Goal: Task Accomplishment & Management: Manage account settings

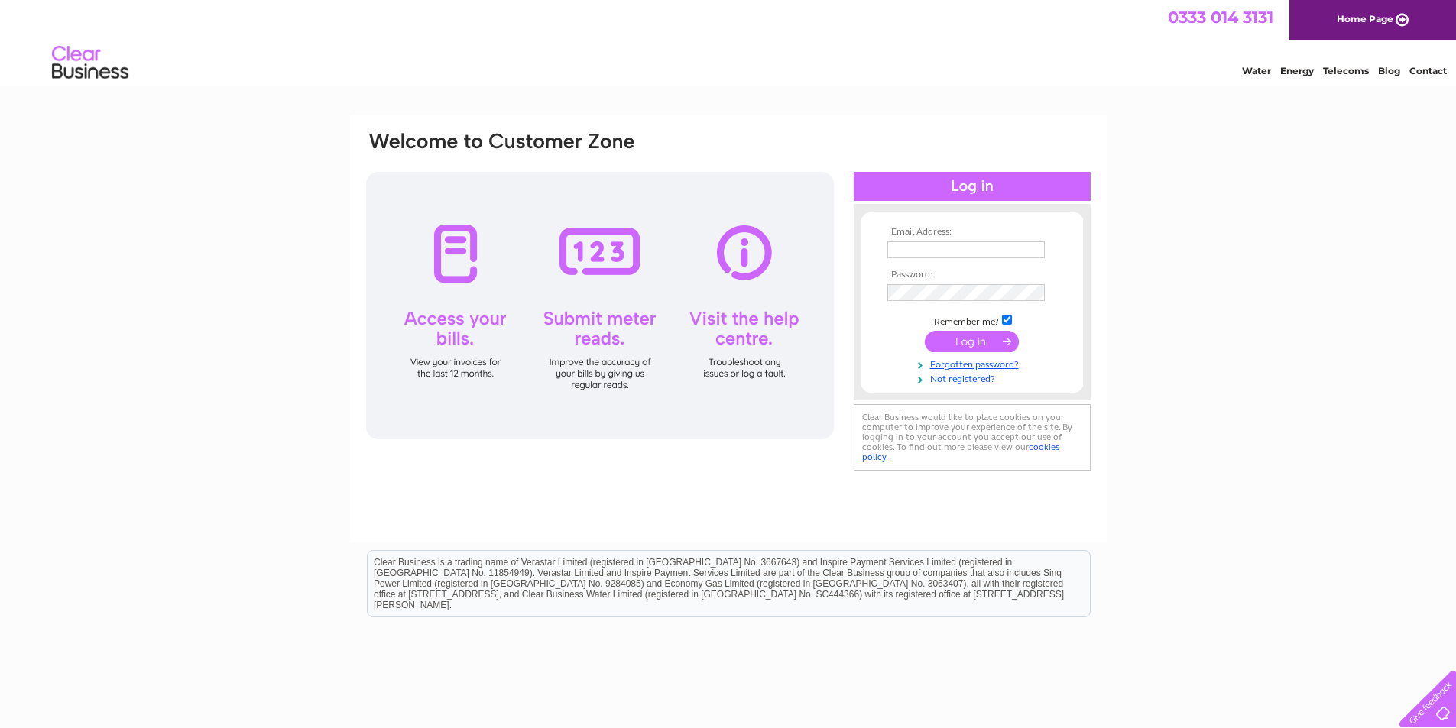
type input "PMAbdn@aol.com"
click at [983, 342] on input "submit" at bounding box center [972, 341] width 94 height 21
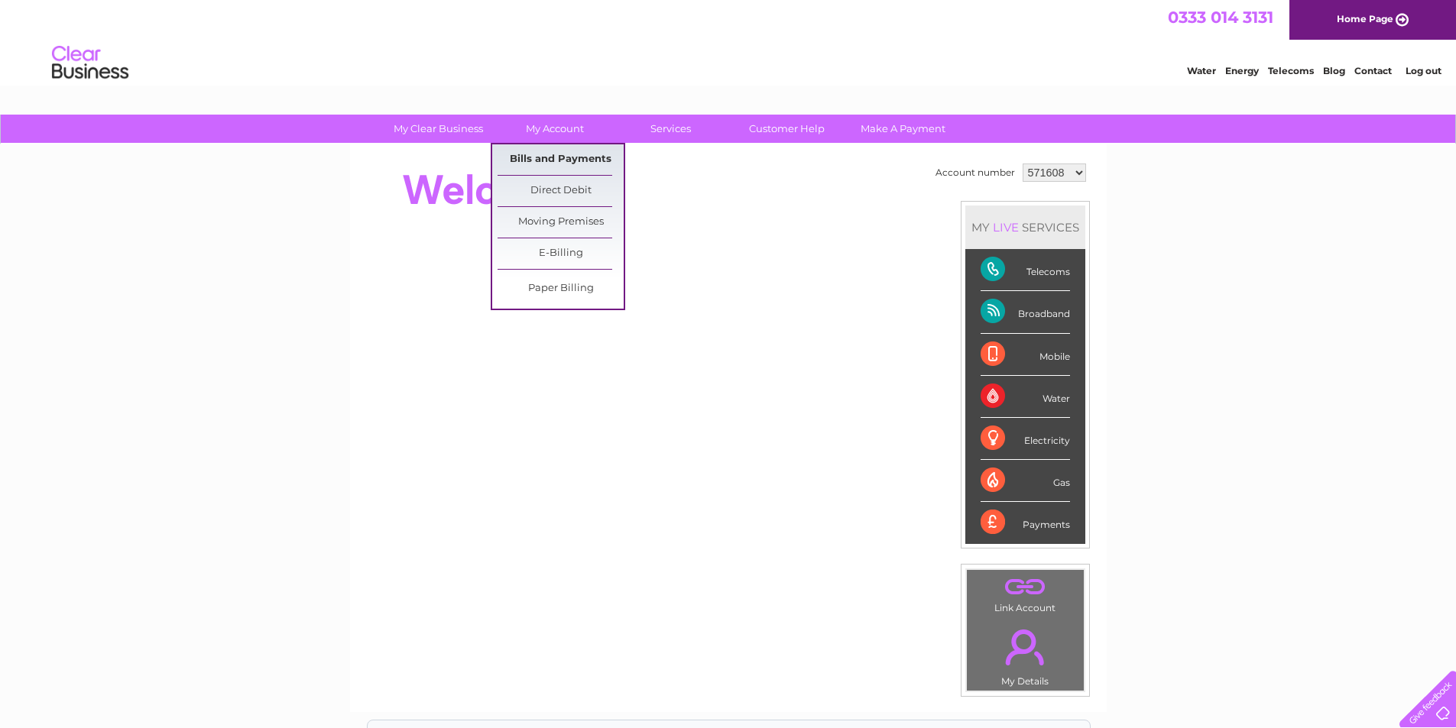
click at [563, 159] on link "Bills and Payments" at bounding box center [561, 159] width 126 height 31
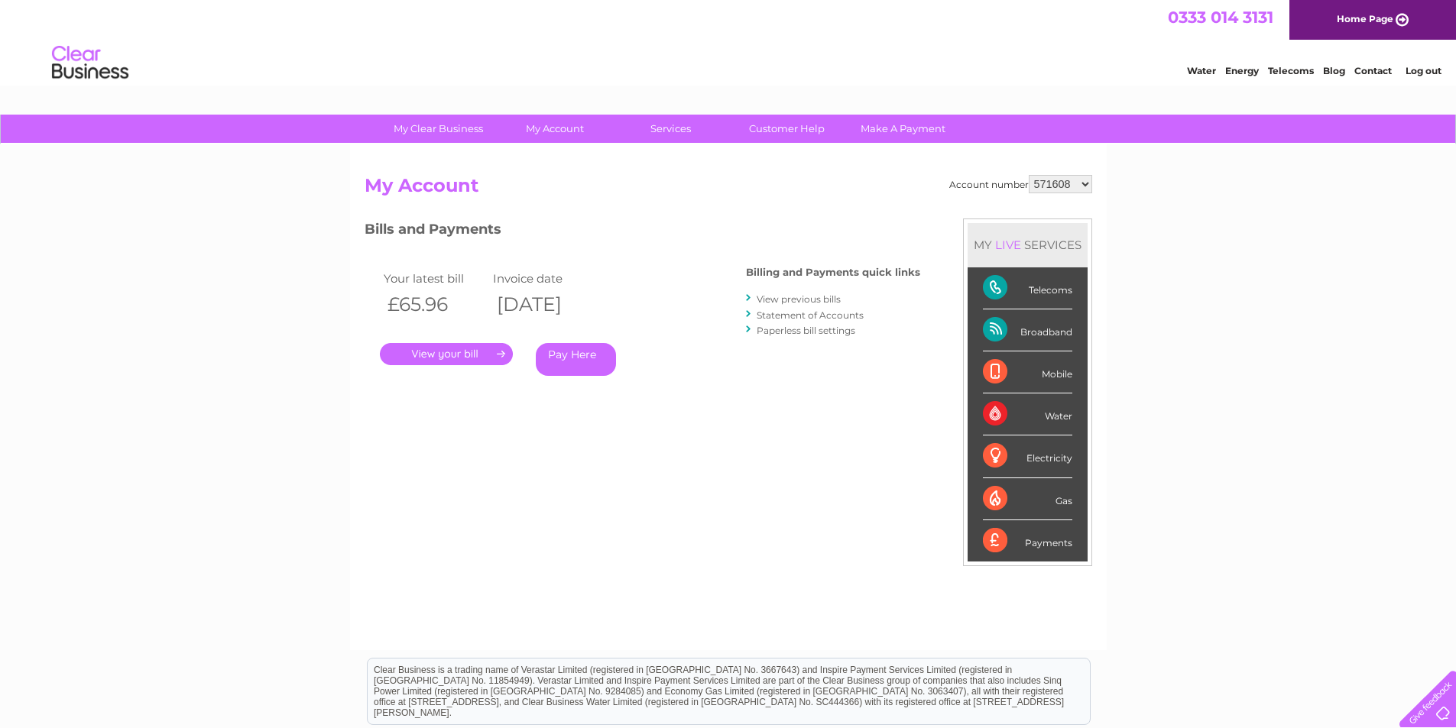
click at [459, 354] on link "." at bounding box center [446, 354] width 133 height 22
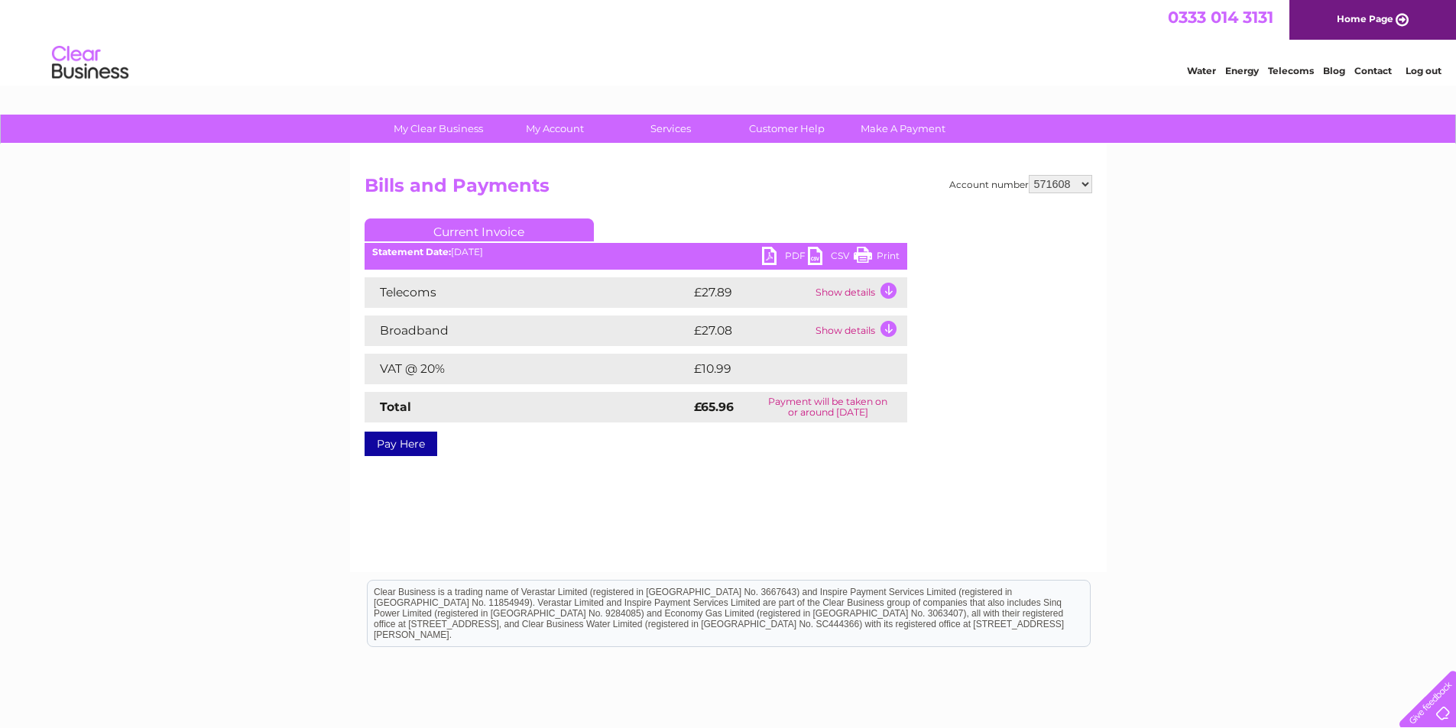
click at [765, 254] on link "PDF" at bounding box center [785, 258] width 46 height 22
